Goal: Information Seeking & Learning: Learn about a topic

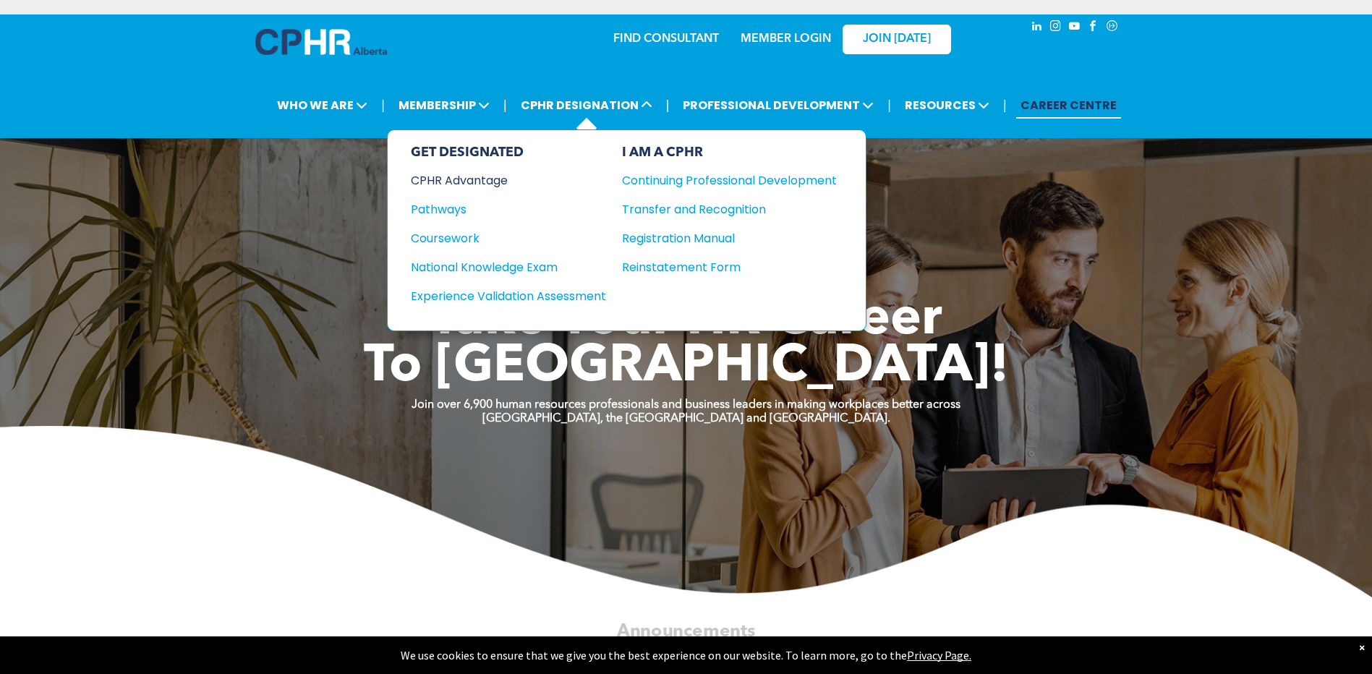
click at [459, 178] on div "CPHR Advantage" at bounding box center [499, 180] width 176 height 18
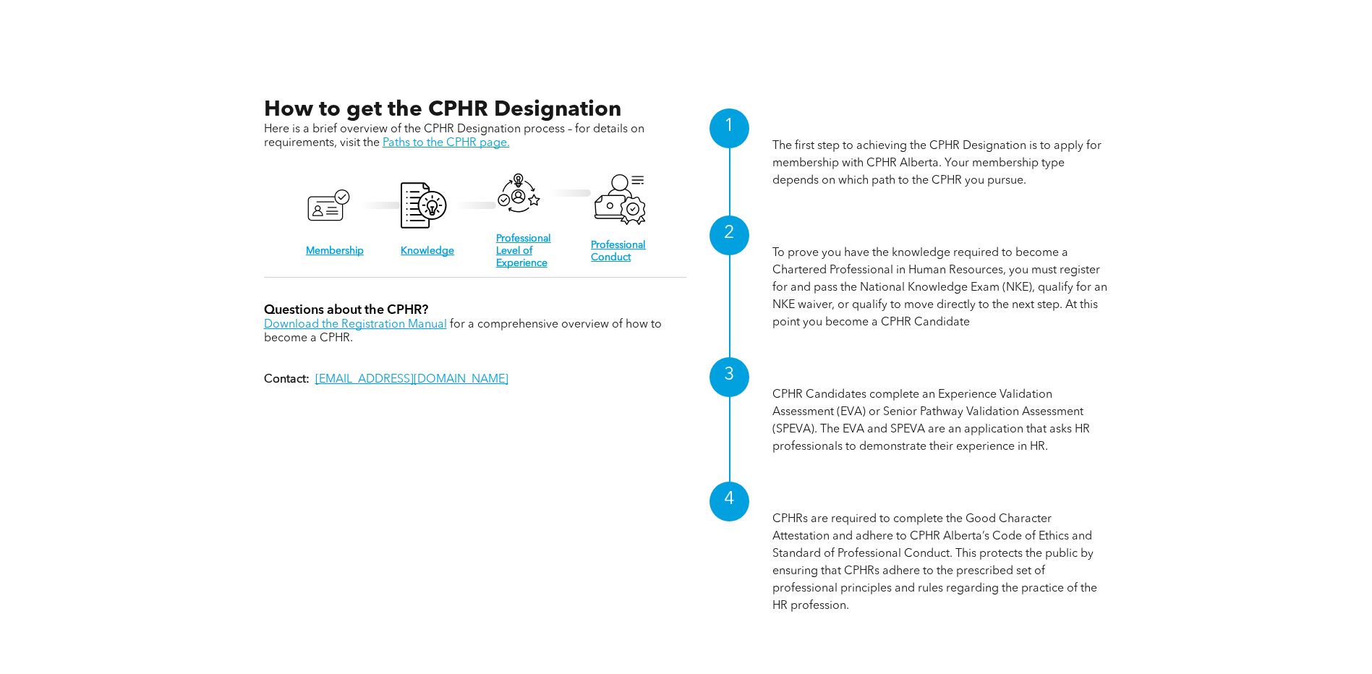
scroll to position [1591, 0]
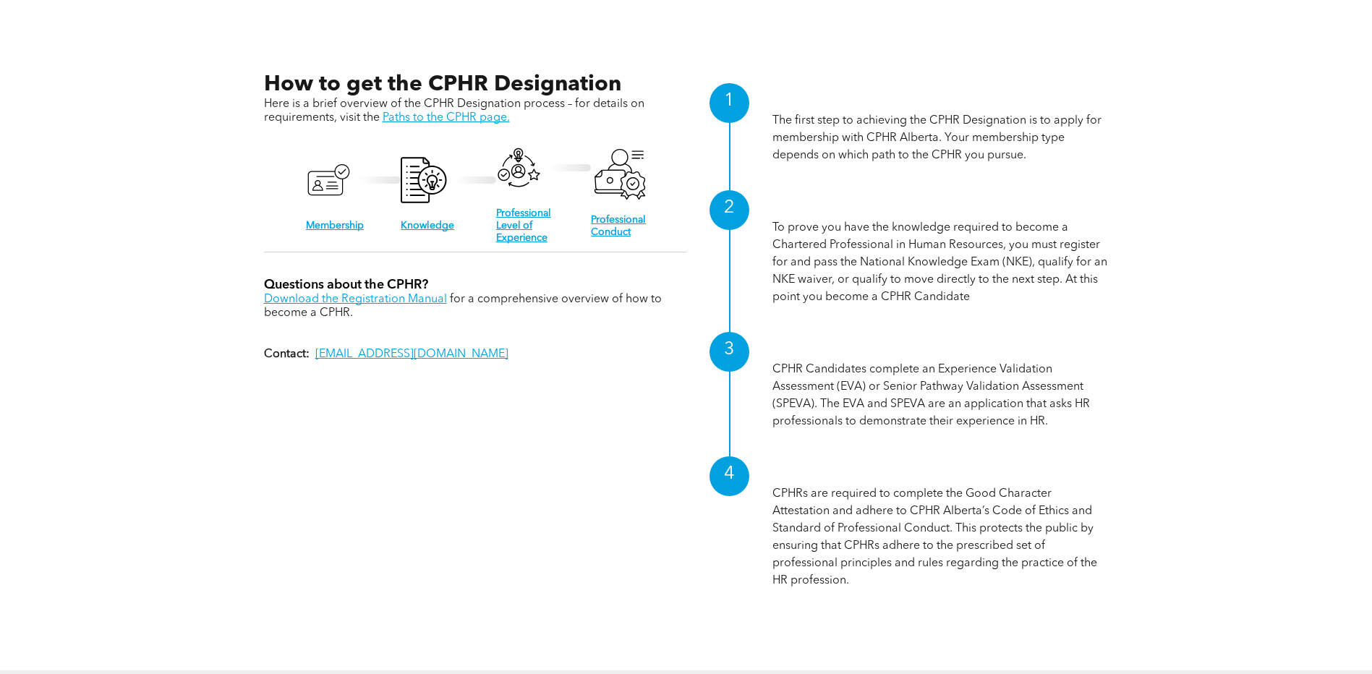
click at [413, 230] on div "A black and white icon of a person 's id card with a check mark. Membership A b…" at bounding box center [475, 192] width 422 height 106
click at [414, 221] on link "Knowledge" at bounding box center [428, 226] width 54 height 10
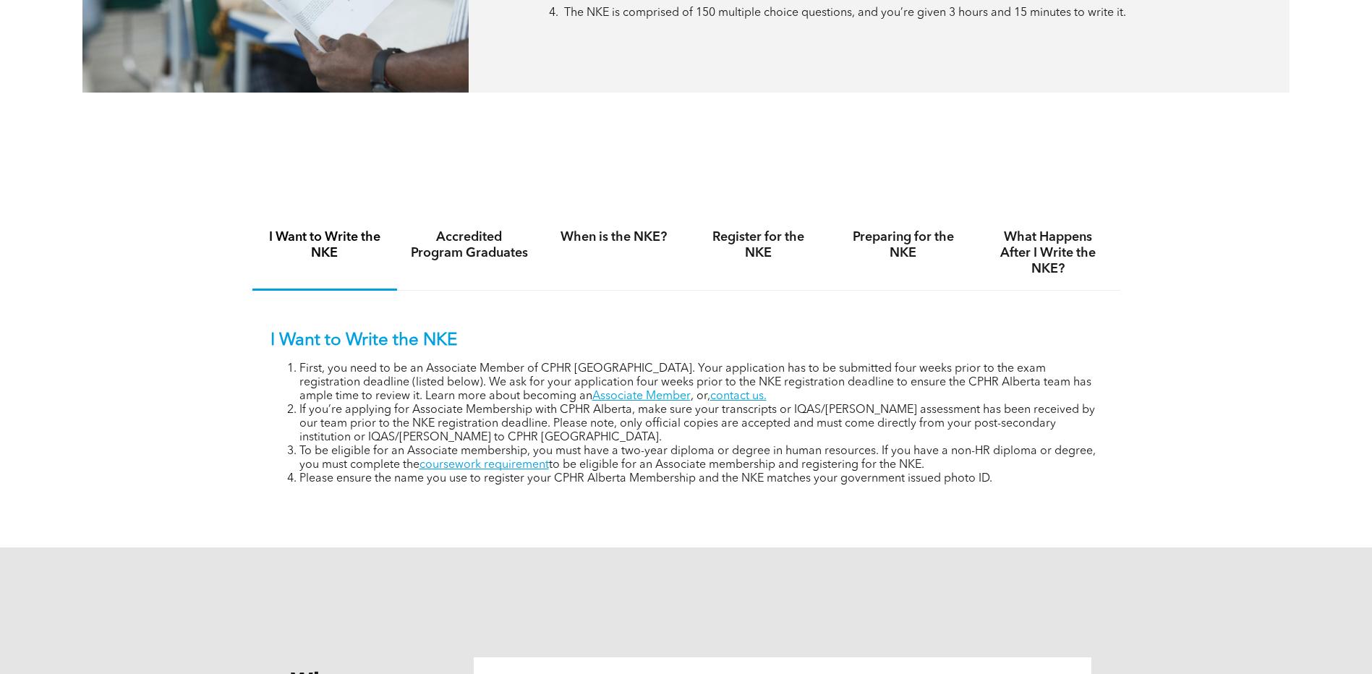
scroll to position [868, 0]
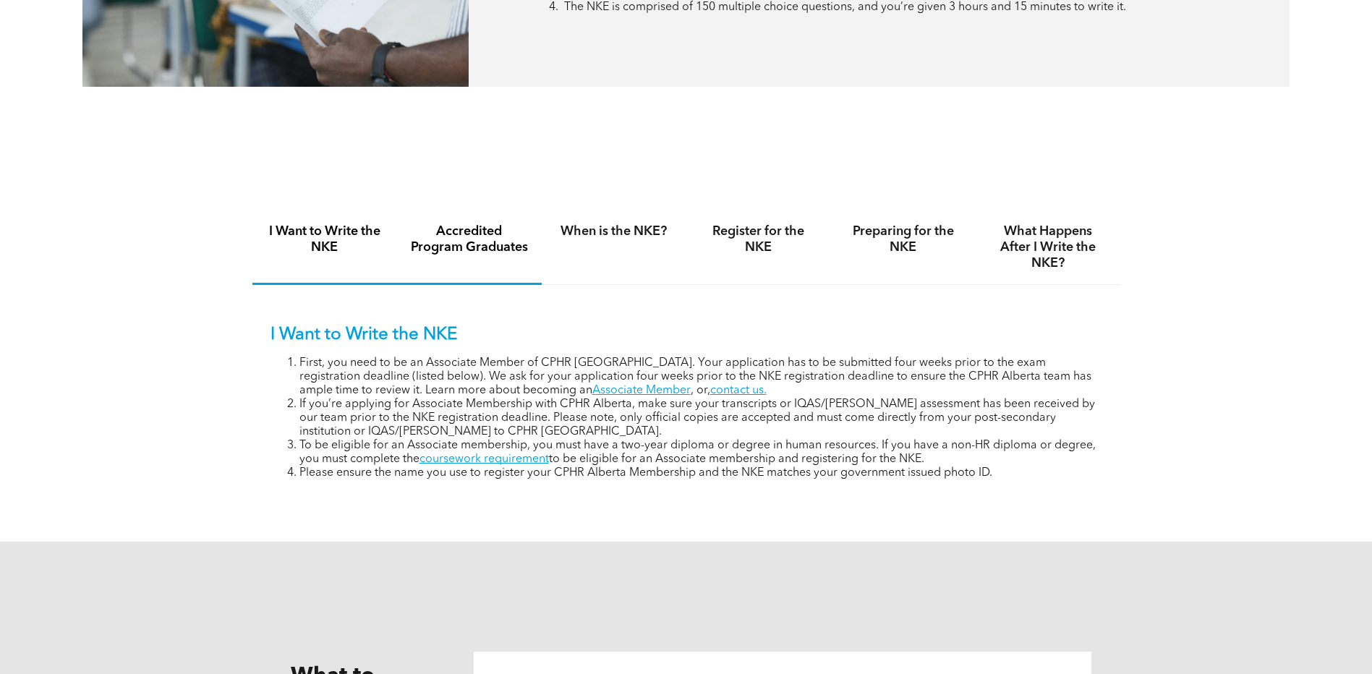
click at [443, 246] on h4 "Accredited Program Graduates" at bounding box center [469, 240] width 119 height 32
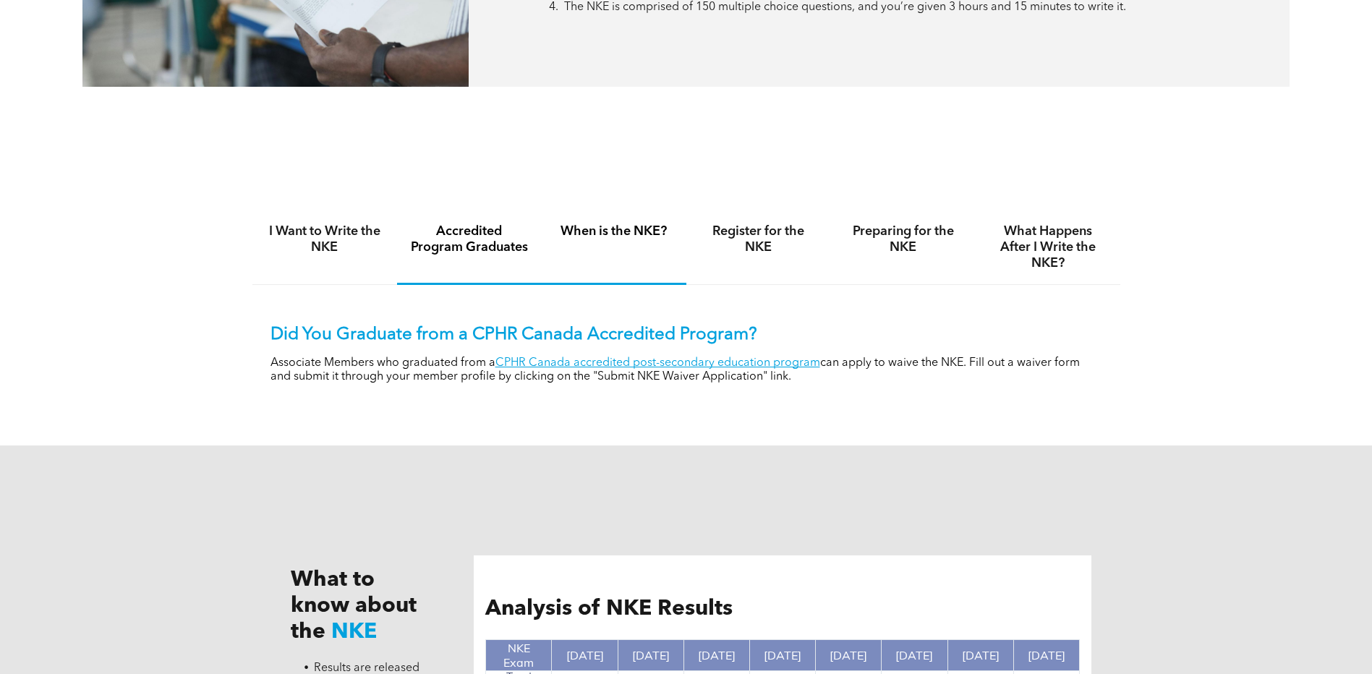
click at [603, 221] on div "When is the NKE?" at bounding box center [614, 248] width 145 height 75
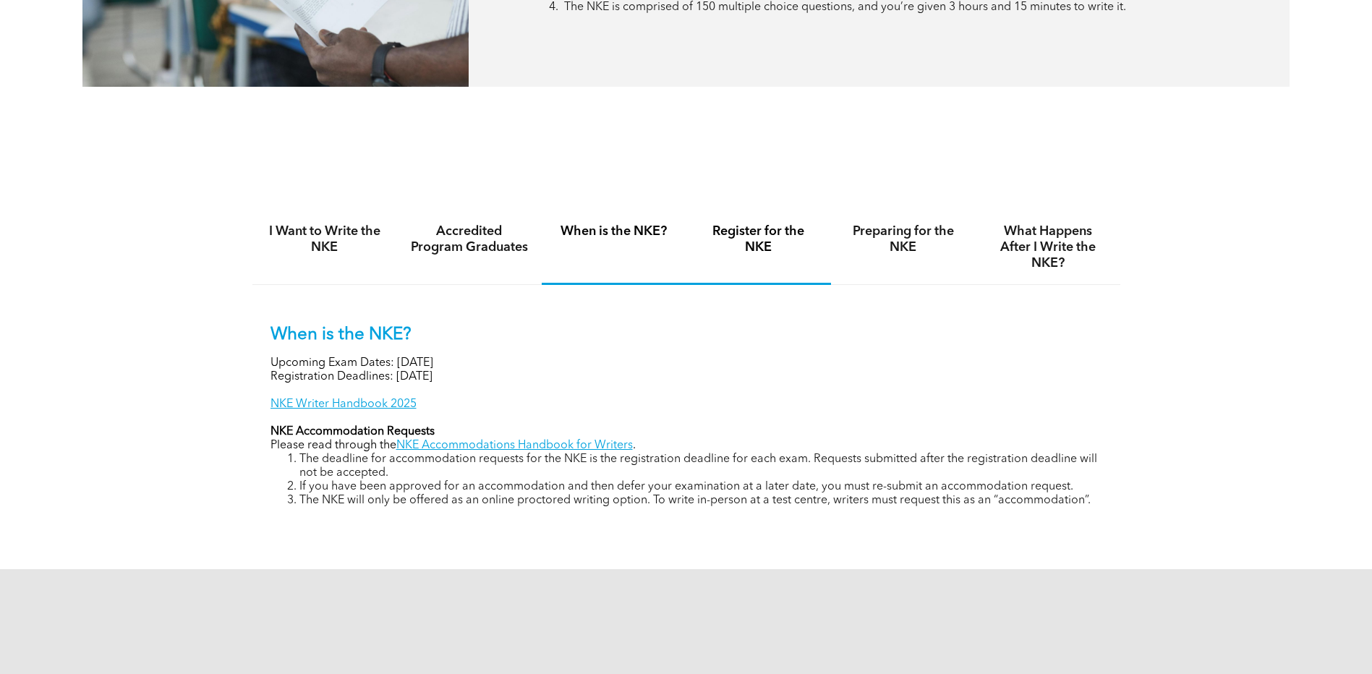
click at [793, 221] on div "Register for the NKE" at bounding box center [758, 248] width 145 height 75
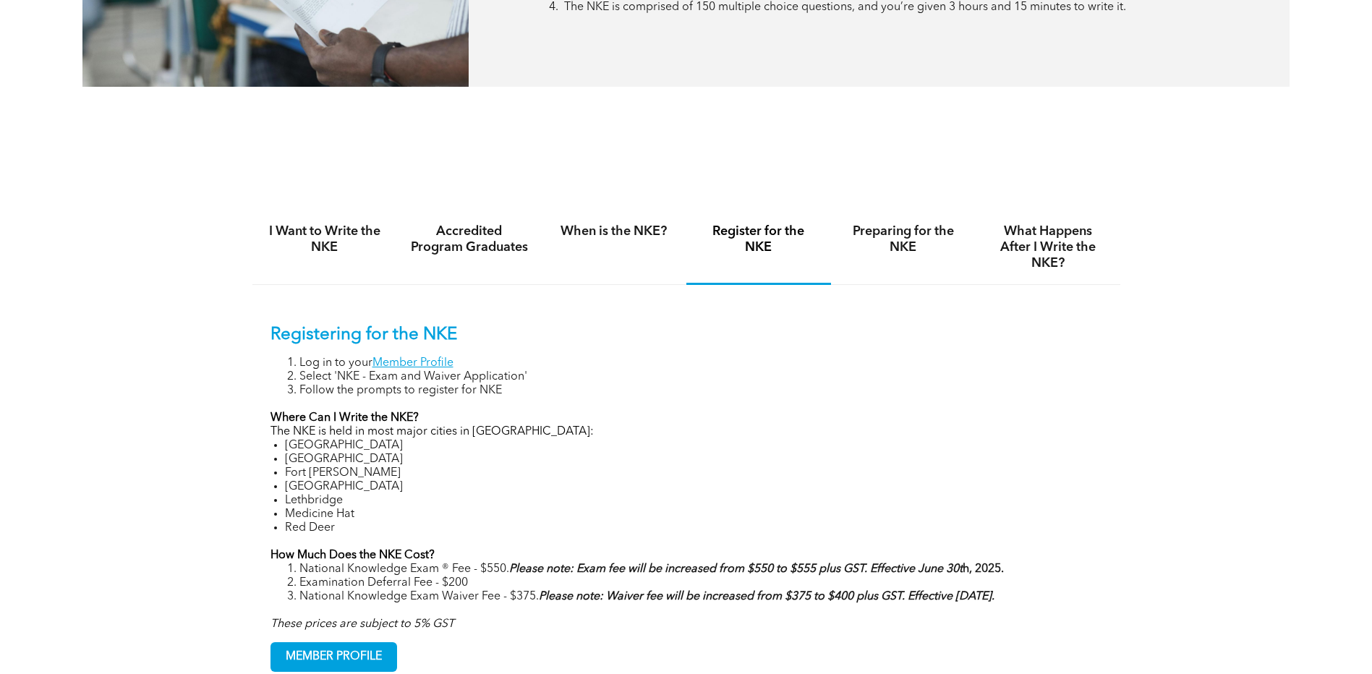
click at [666, 371] on li "Select 'NKE - Exam and Waiver Application'" at bounding box center [700, 377] width 803 height 14
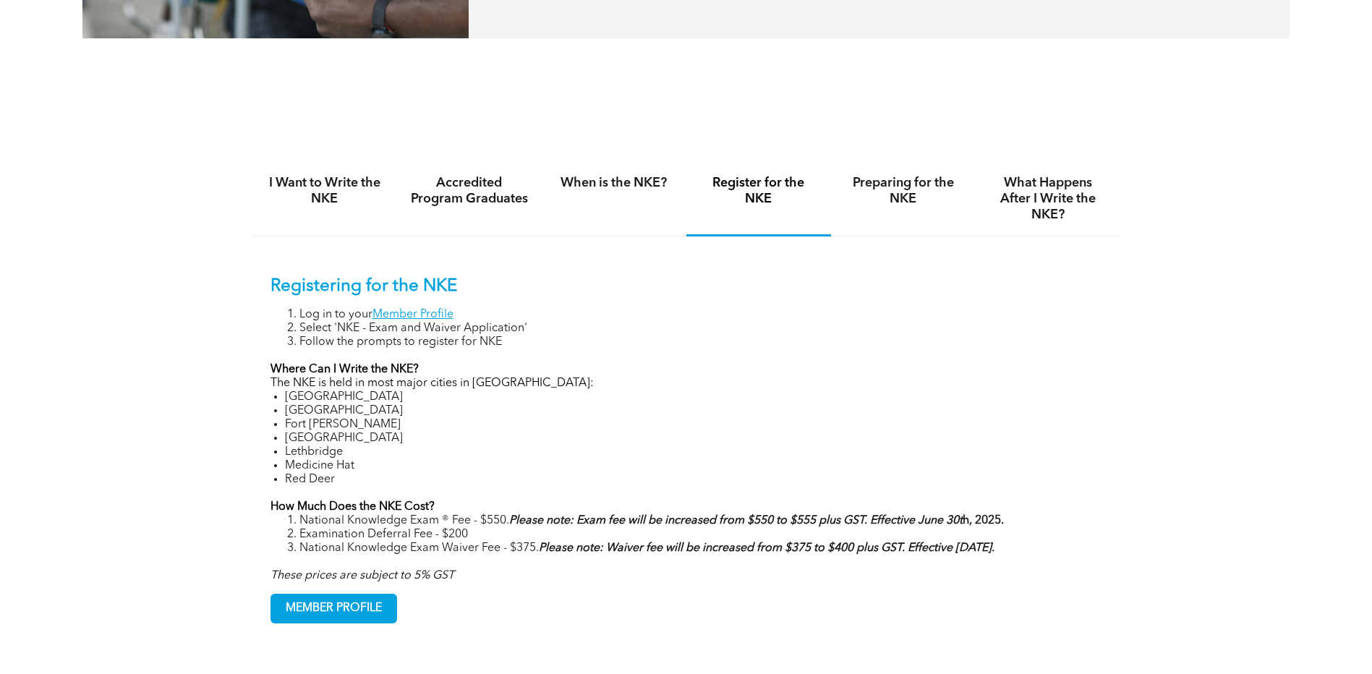
scroll to position [940, 0]
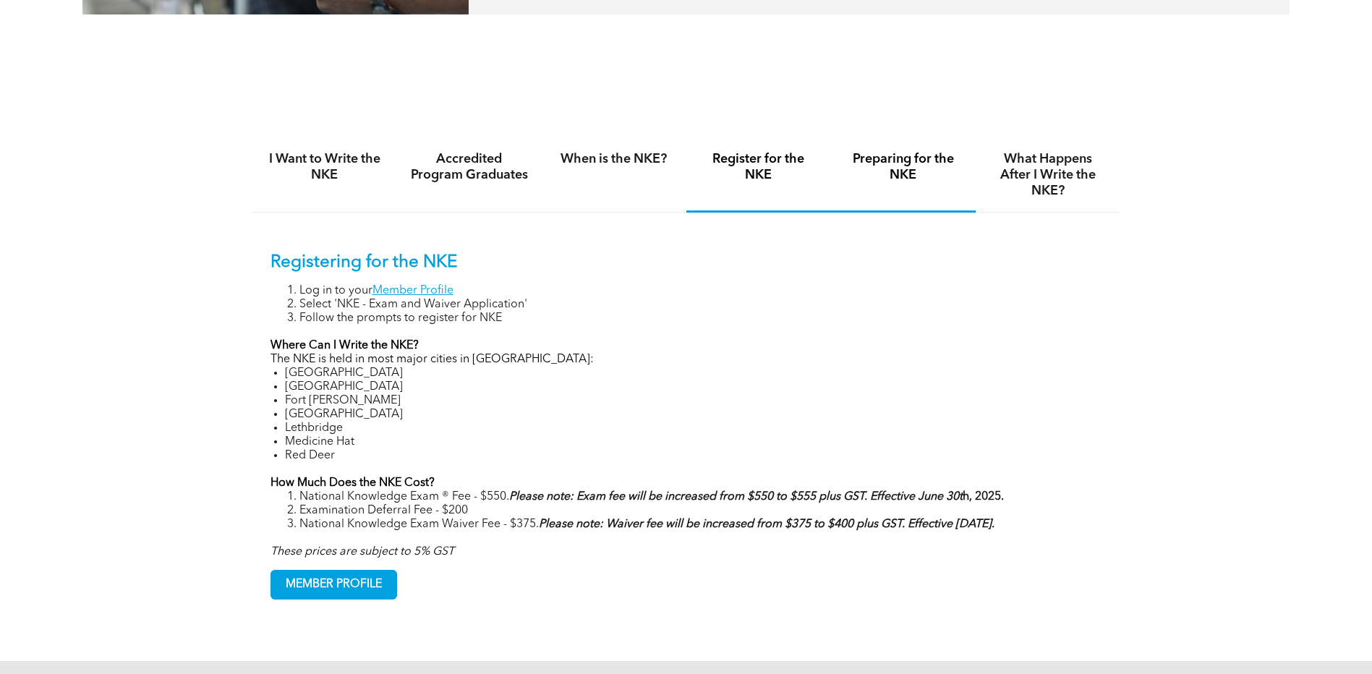
click at [923, 190] on div "Preparing for the NKE" at bounding box center [903, 175] width 145 height 75
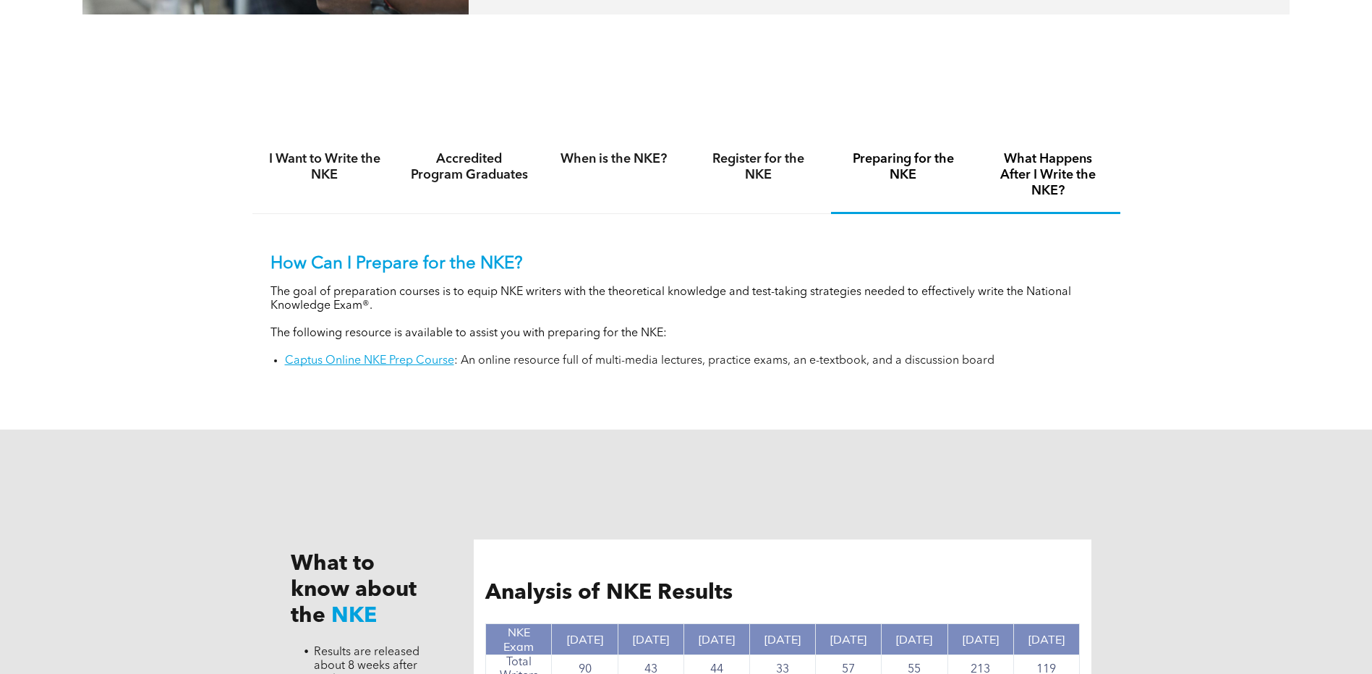
click at [1063, 159] on h4 "What Happens After I Write the NKE?" at bounding box center [1048, 175] width 119 height 48
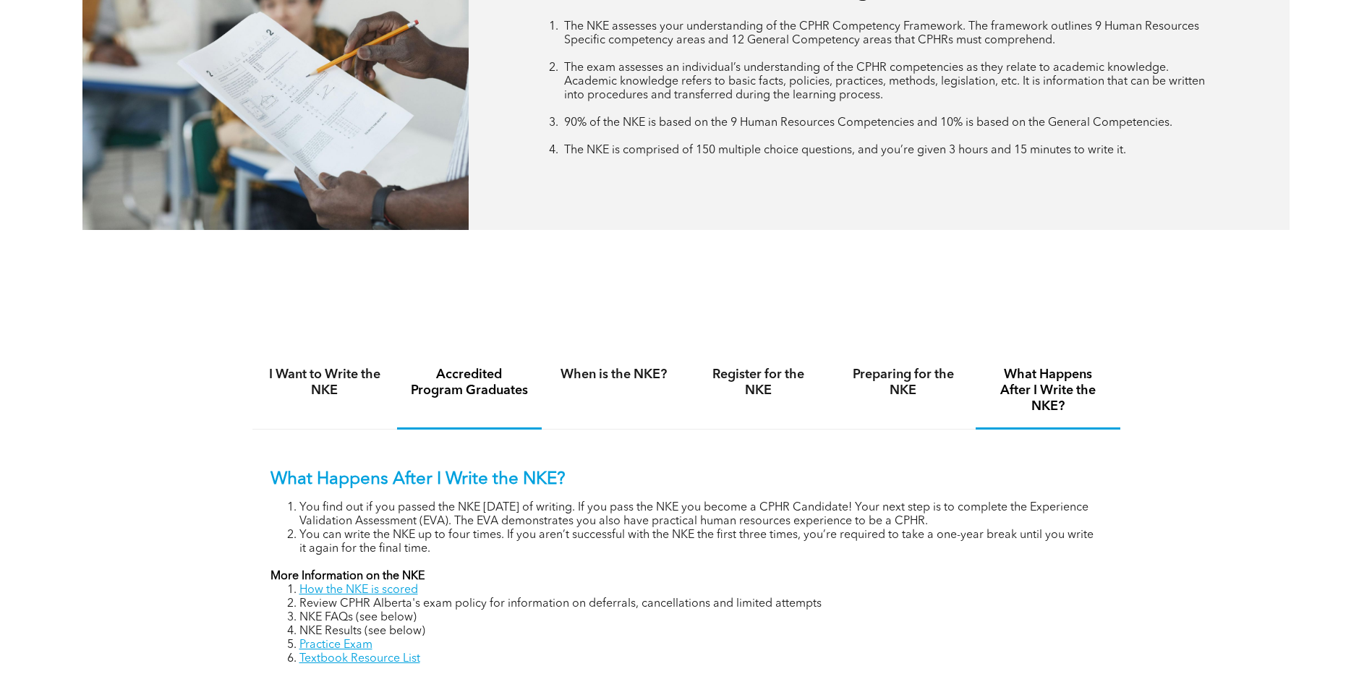
scroll to position [723, 0]
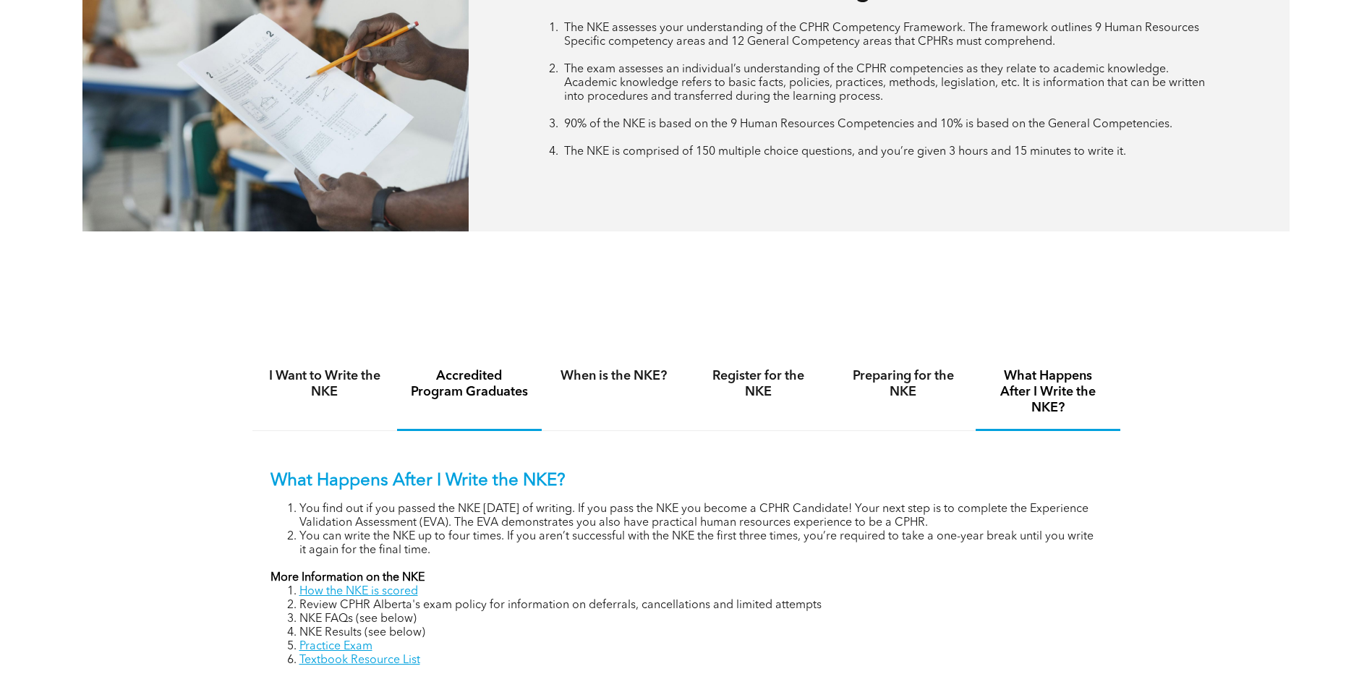
click at [480, 373] on h4 "Accredited Program Graduates" at bounding box center [469, 384] width 119 height 32
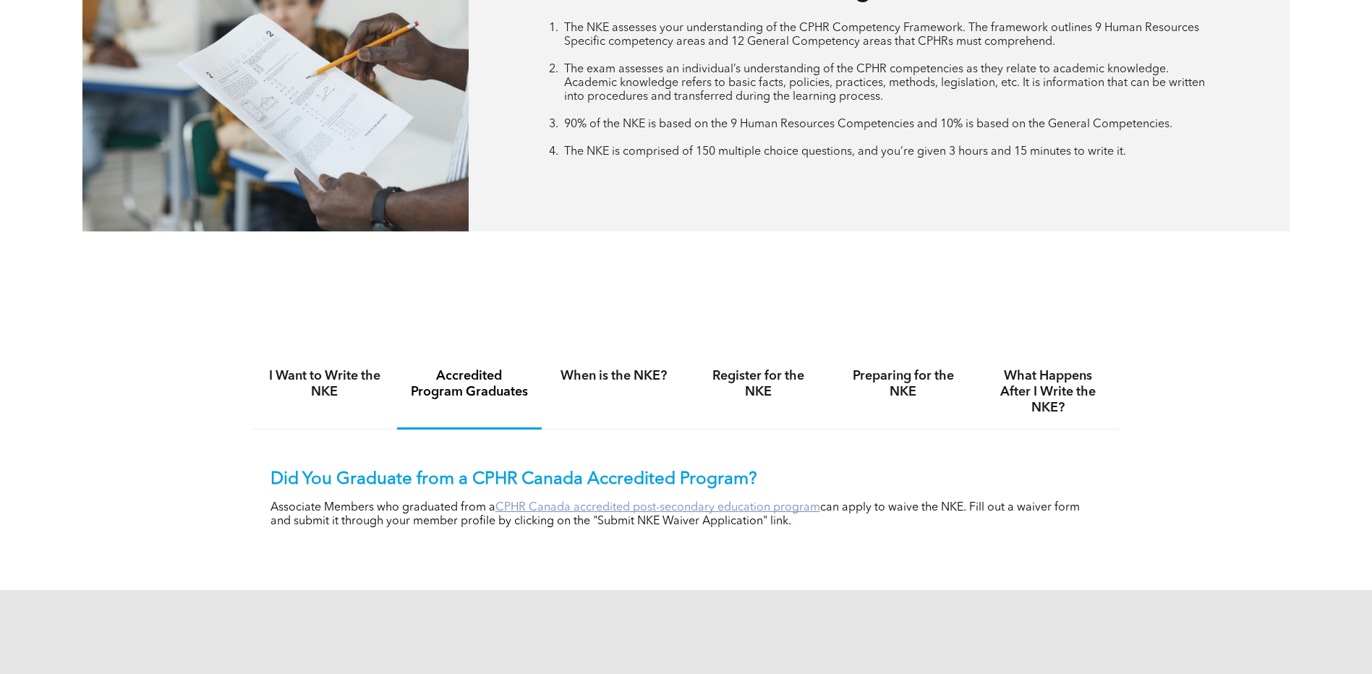
click at [553, 502] on link "CPHR Canada accredited post-secondary education program" at bounding box center [658, 508] width 325 height 12
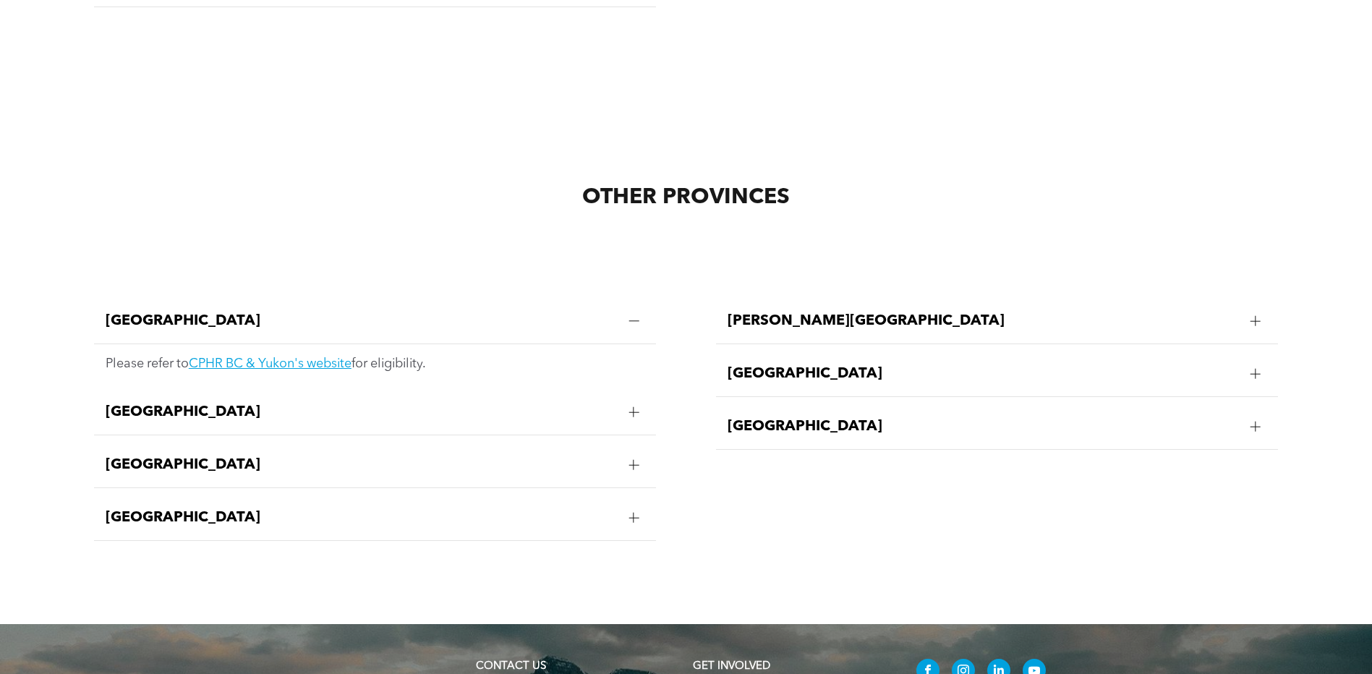
scroll to position [2894, 0]
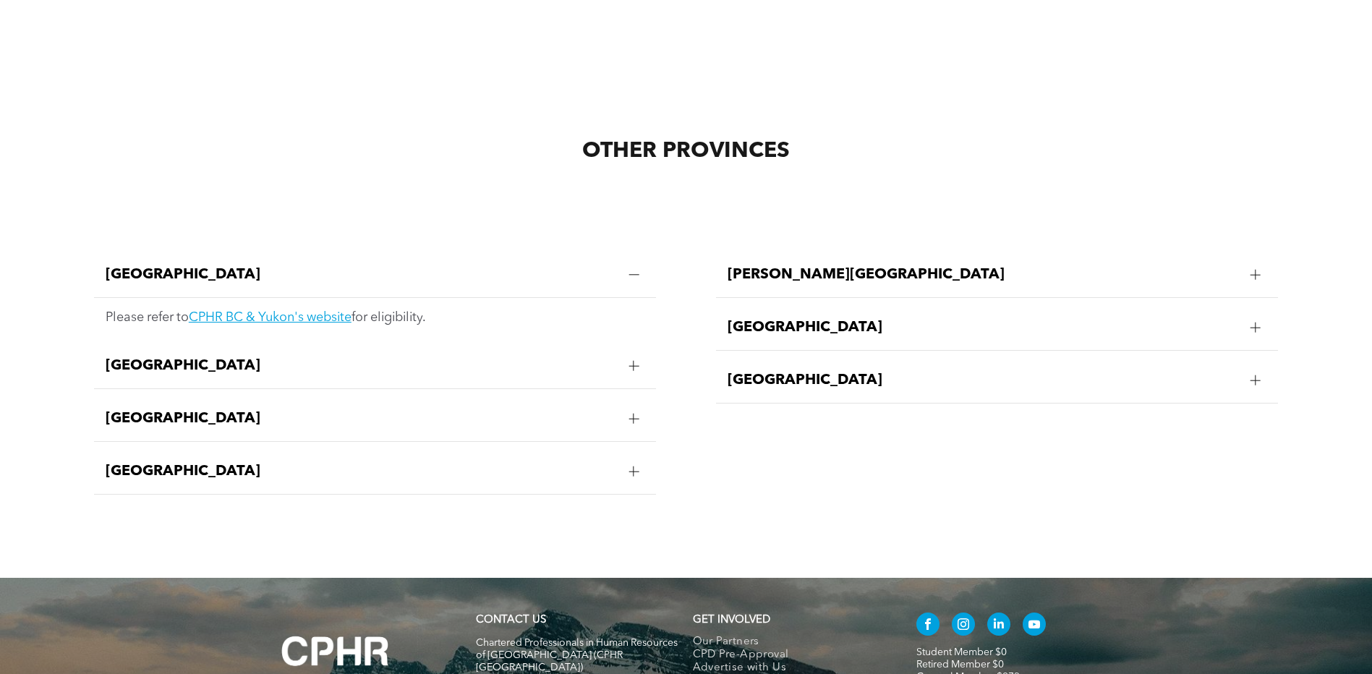
click at [631, 361] on div at bounding box center [634, 366] width 10 height 10
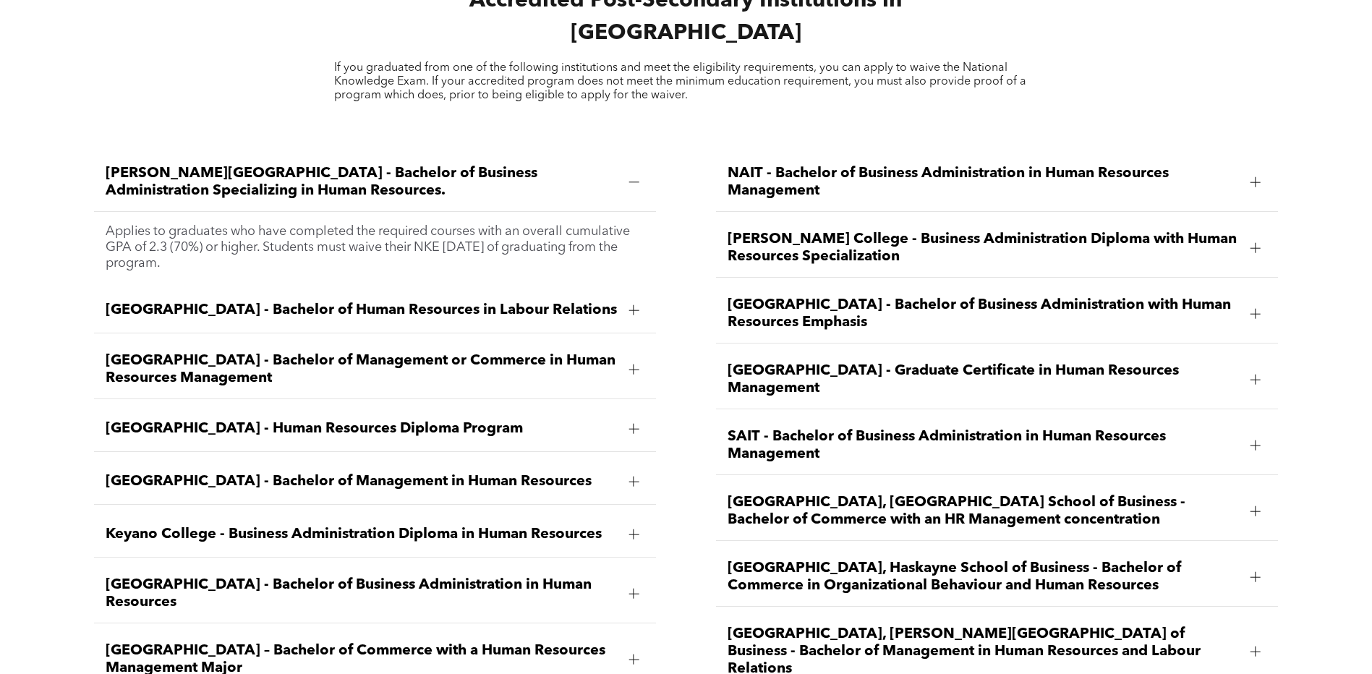
scroll to position [2098, 0]
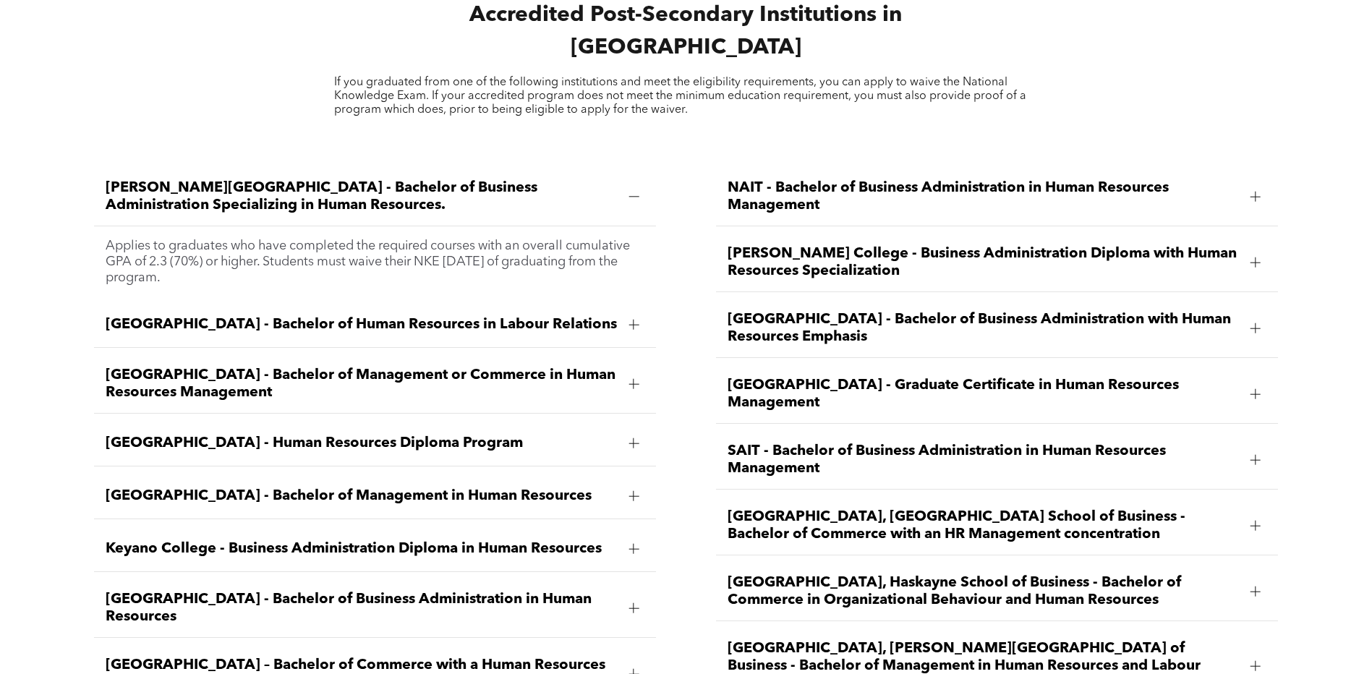
click at [1258, 455] on div at bounding box center [1256, 460] width 10 height 10
